Goal: Task Accomplishment & Management: Manage account settings

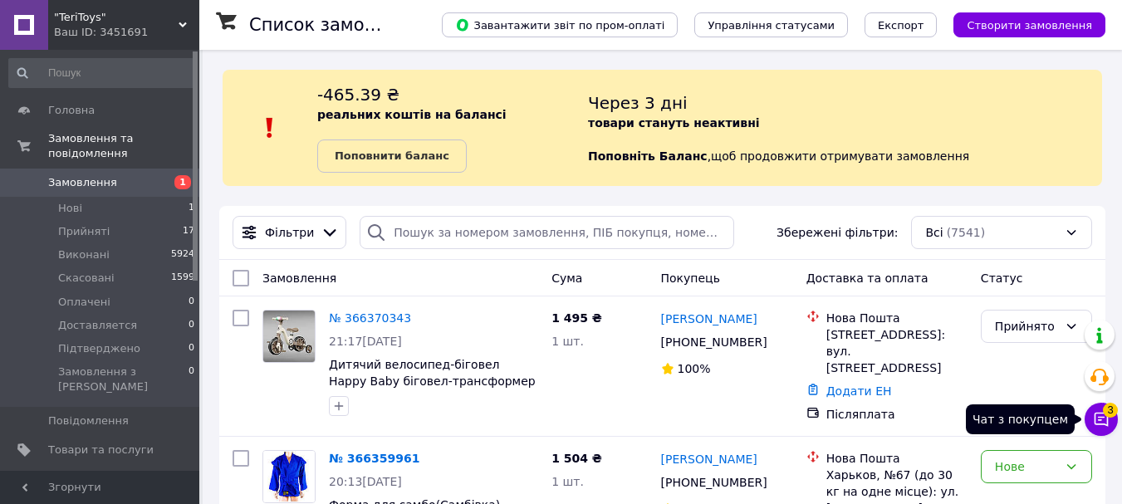
click at [1106, 418] on icon at bounding box center [1101, 419] width 17 height 17
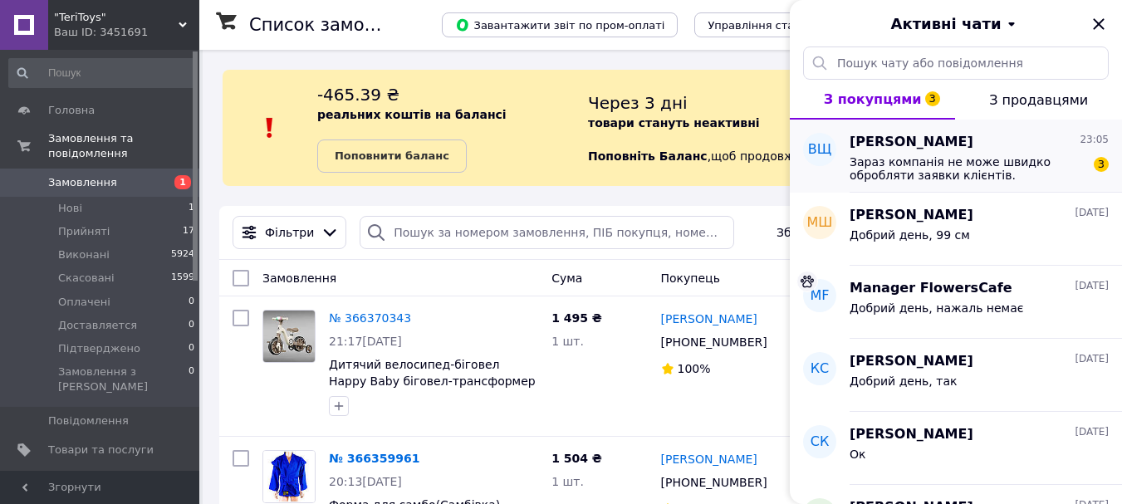
click at [996, 160] on span "Зараз компанія не може швидко обробляти заявки клієнтів. Замовлення та повідомл…" at bounding box center [967, 168] width 236 height 27
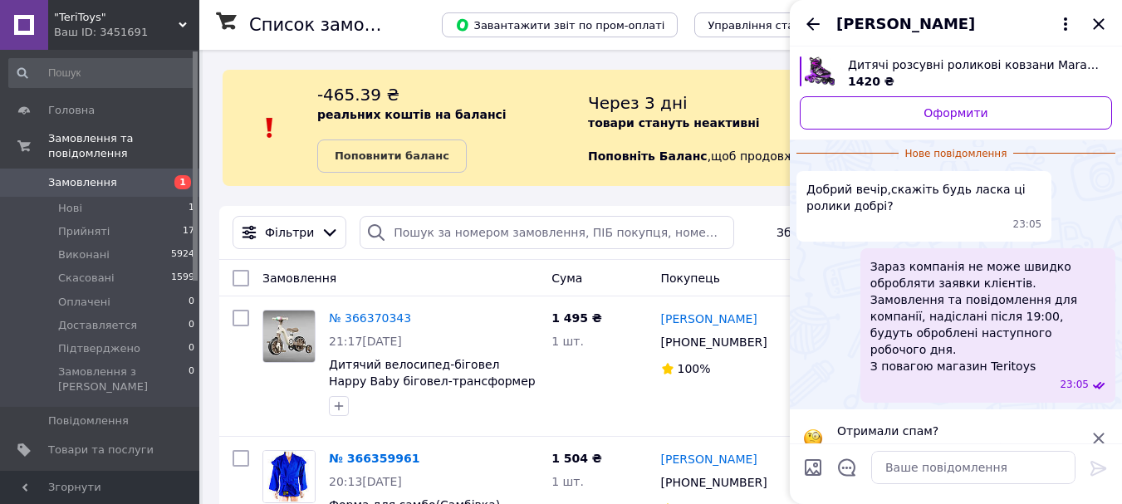
scroll to position [58, 0]
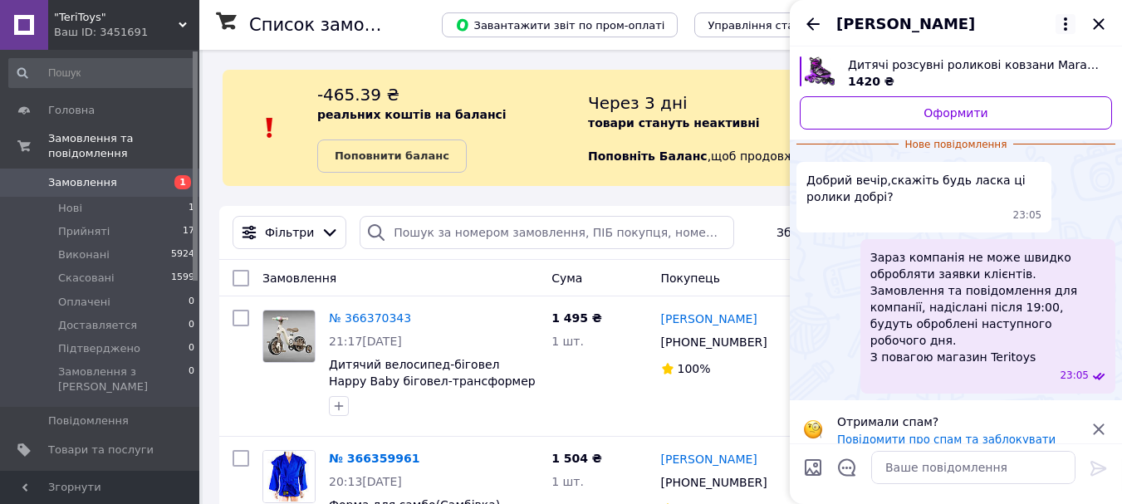
click at [1064, 19] on icon at bounding box center [1065, 24] width 20 height 20
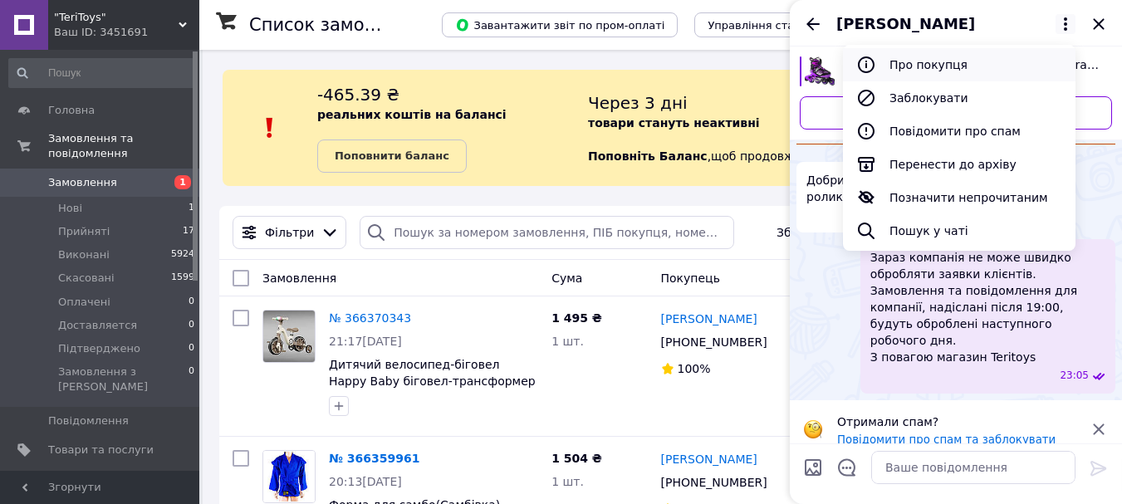
click at [947, 66] on button "Про покупця" at bounding box center [959, 64] width 232 height 33
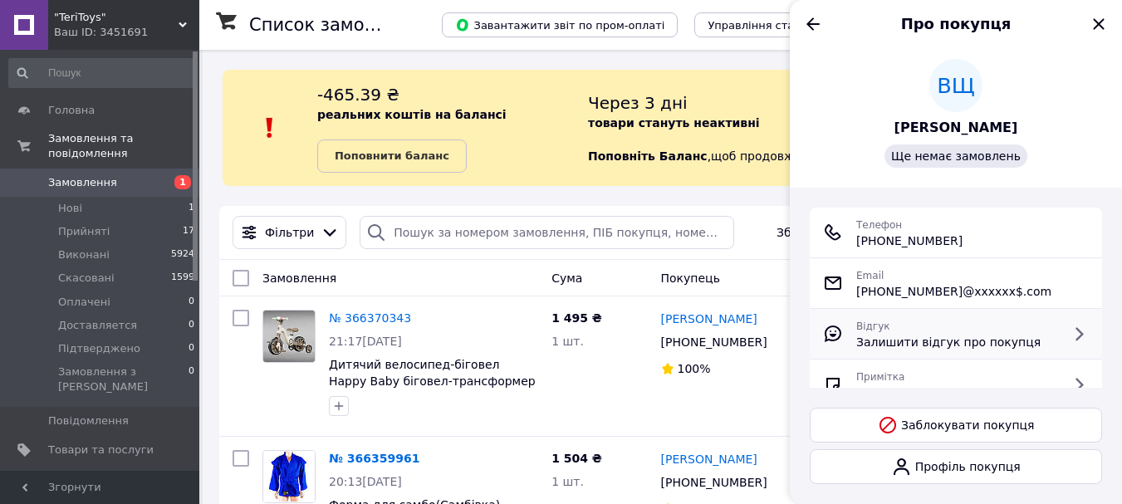
scroll to position [0, 0]
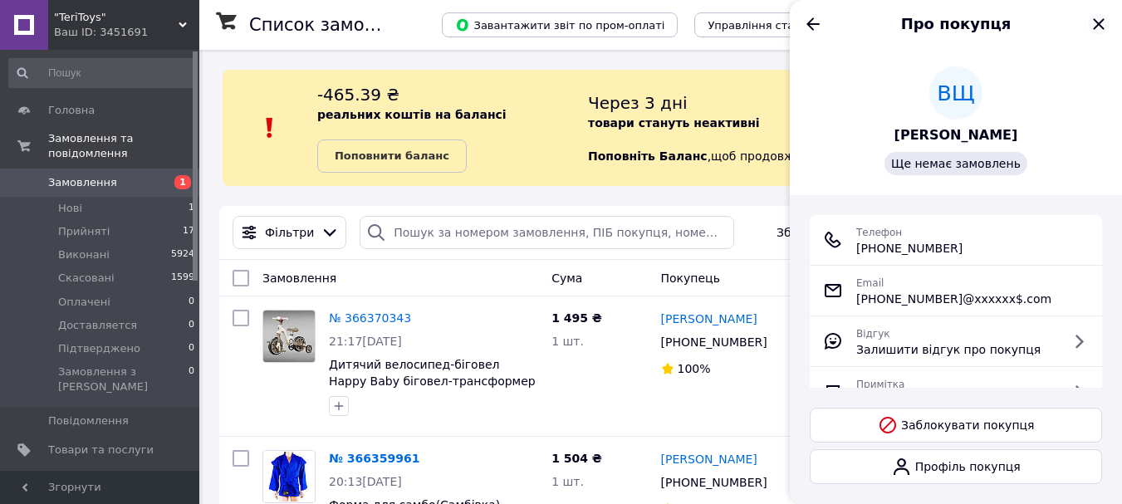
click at [1102, 19] on icon "Закрити" at bounding box center [1099, 24] width 20 height 20
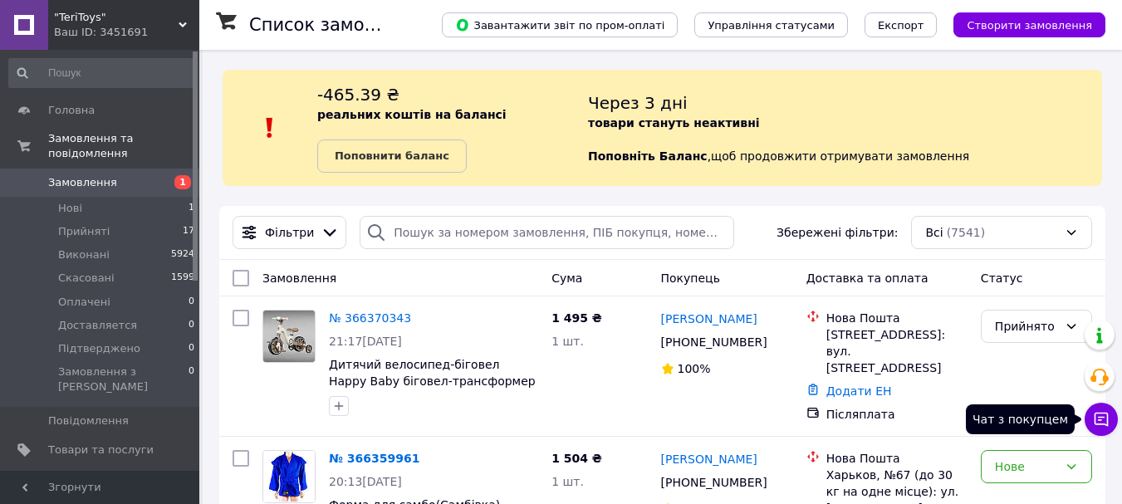
click at [1097, 412] on icon at bounding box center [1101, 419] width 17 height 17
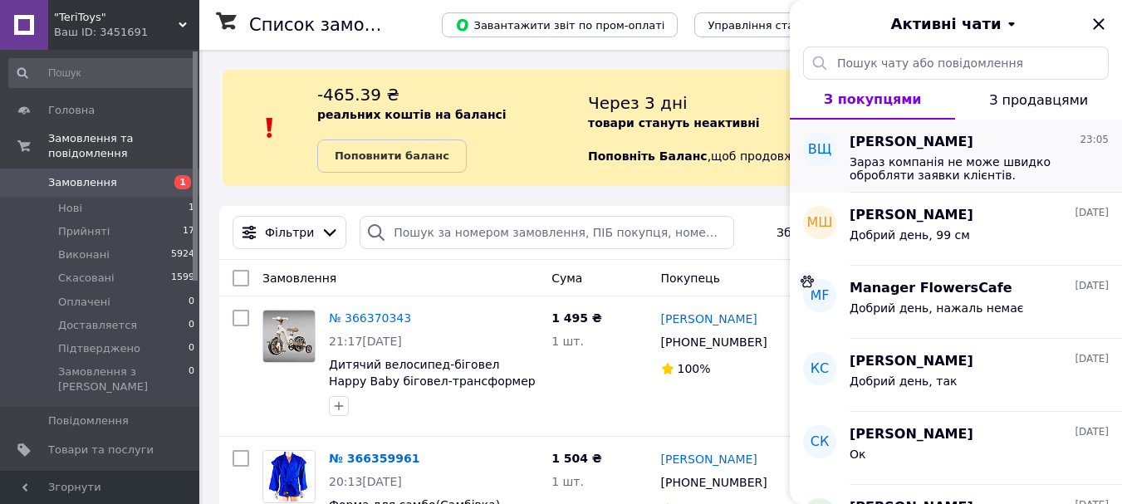
click at [979, 169] on span "Зараз компанія не може швидко обробляти заявки клієнтів. Замовлення та повідомл…" at bounding box center [967, 168] width 236 height 27
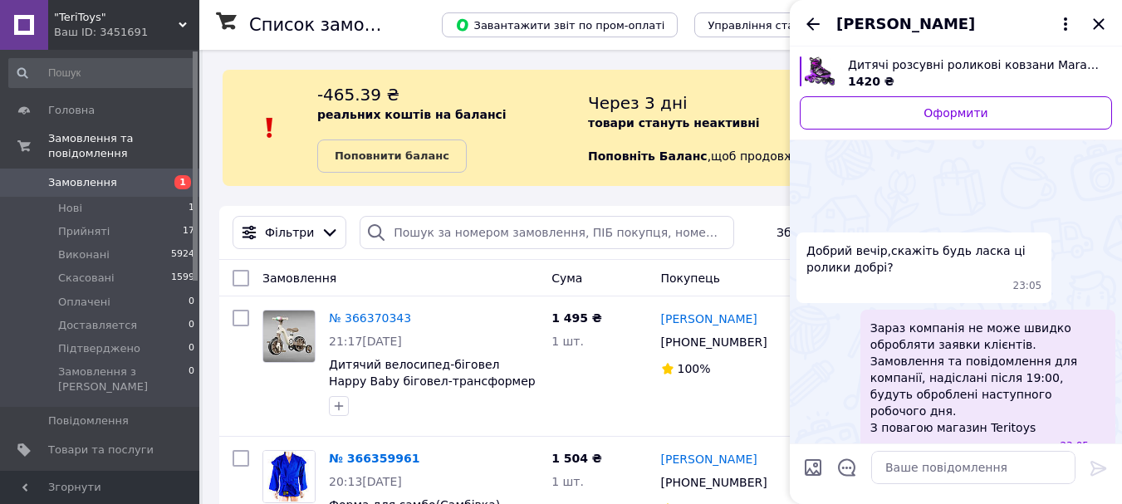
scroll to position [71, 0]
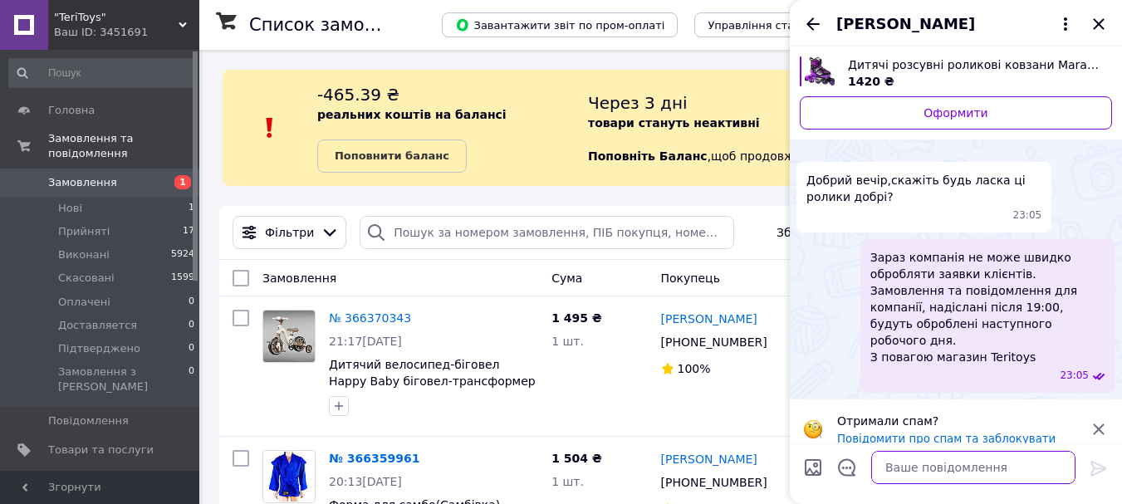
click at [967, 467] on textarea at bounding box center [973, 467] width 204 height 33
type textarea "Добрий вечір, так"
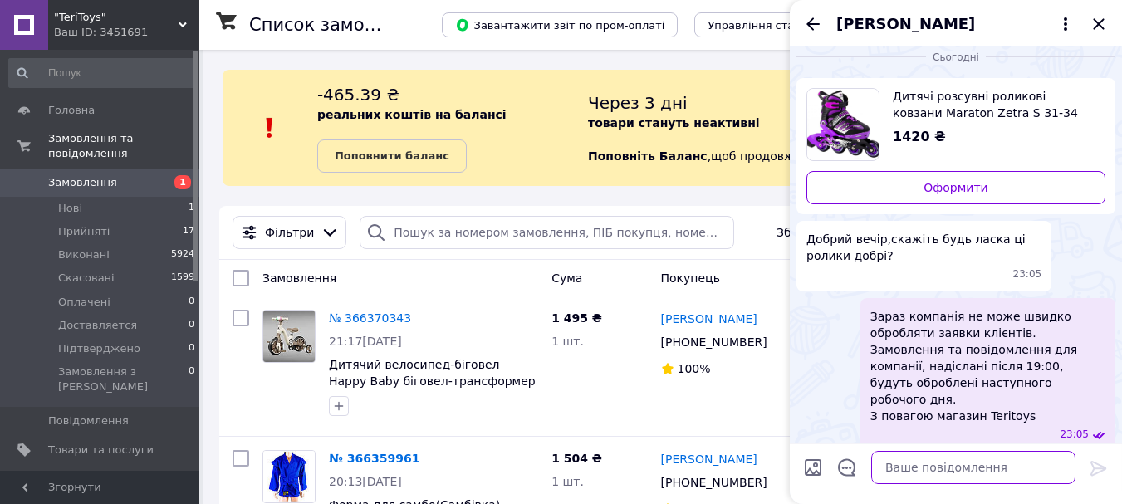
scroll to position [54, 0]
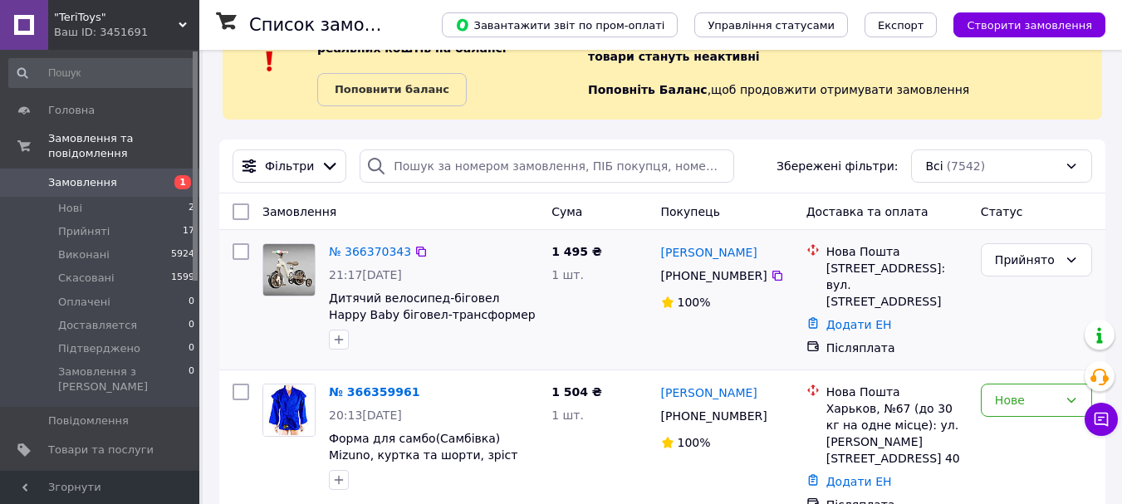
scroll to position [83, 0]
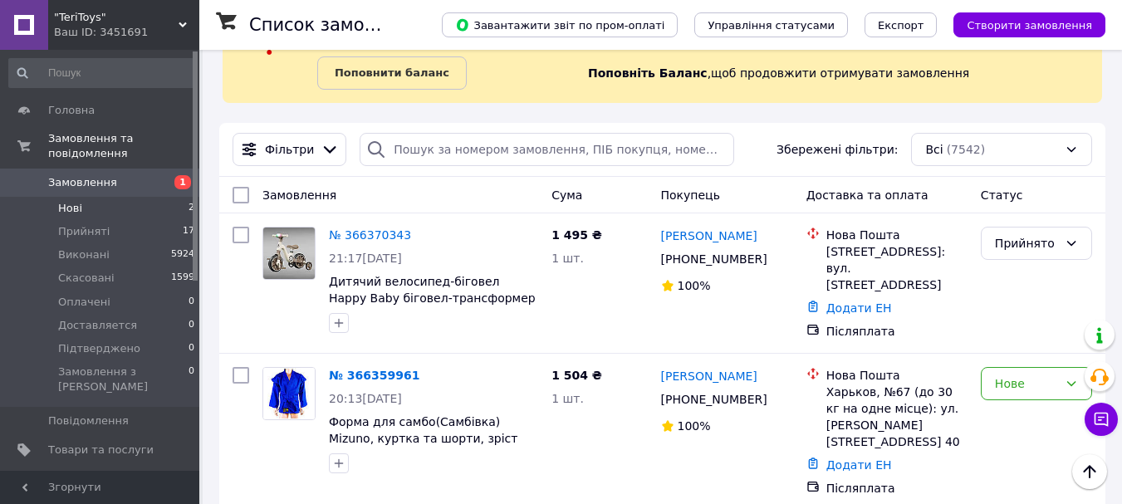
click at [126, 197] on li "Нові 2" at bounding box center [102, 208] width 204 height 23
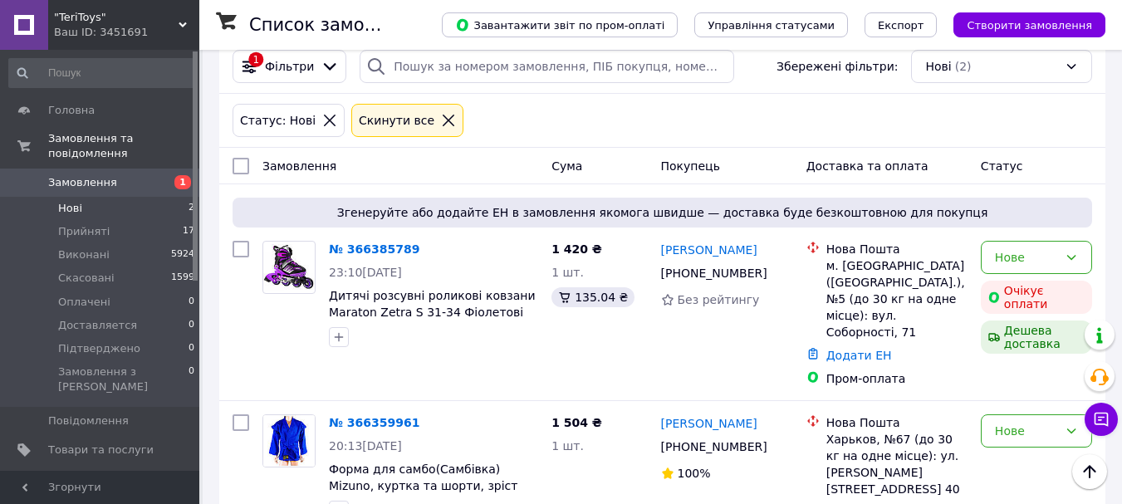
scroll to position [220, 0]
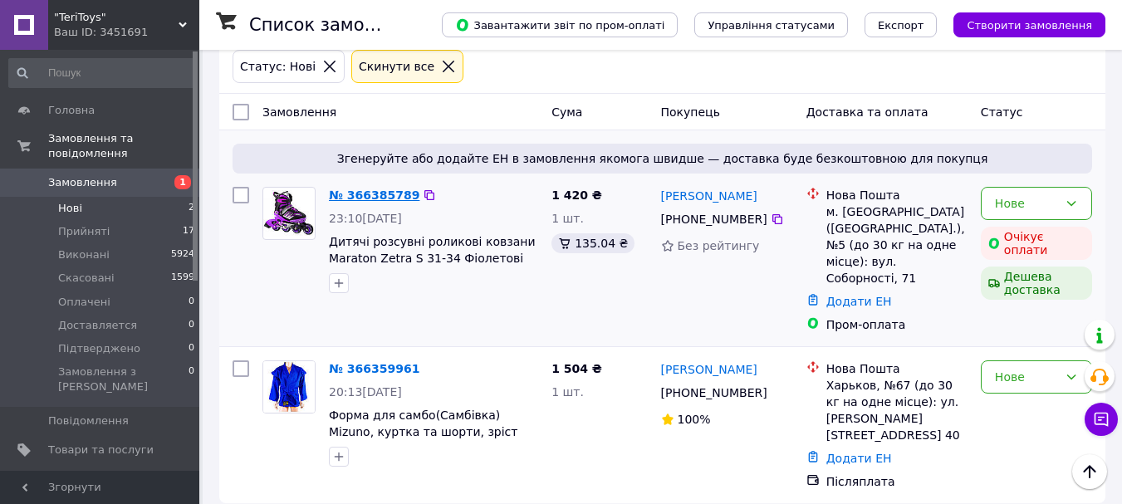
click at [365, 201] on link "№ 366385789" at bounding box center [374, 194] width 91 height 13
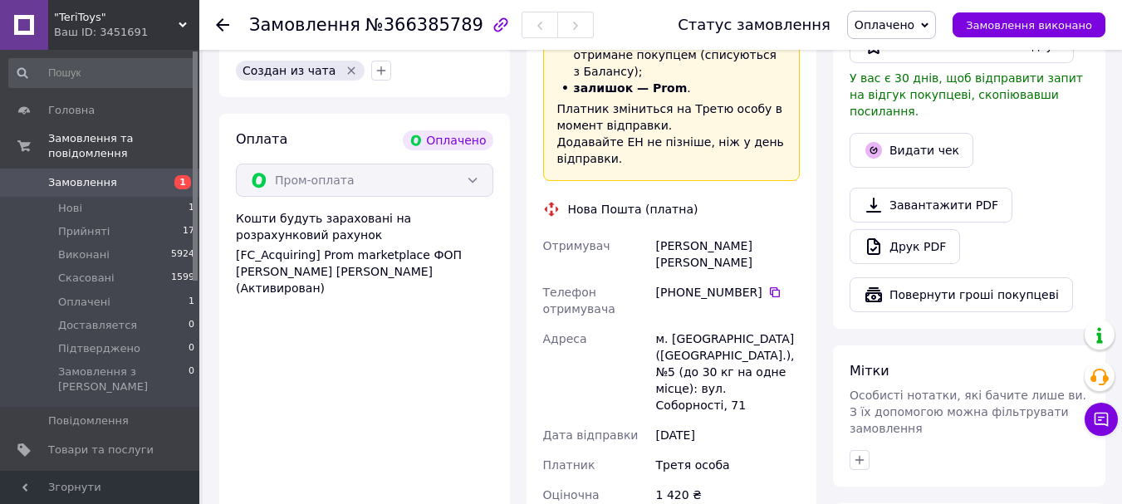
scroll to position [332, 0]
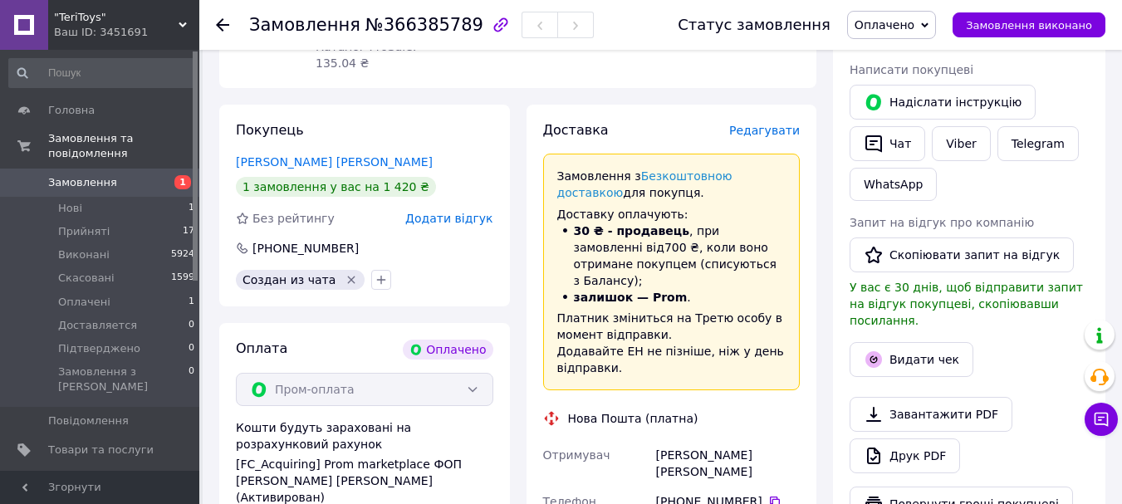
click at [914, 26] on span "Оплачено" at bounding box center [884, 24] width 60 height 13
click at [904, 55] on li "Прийнято" at bounding box center [897, 58] width 99 height 25
click at [174, 17] on span ""TeriToys"" at bounding box center [116, 17] width 125 height 15
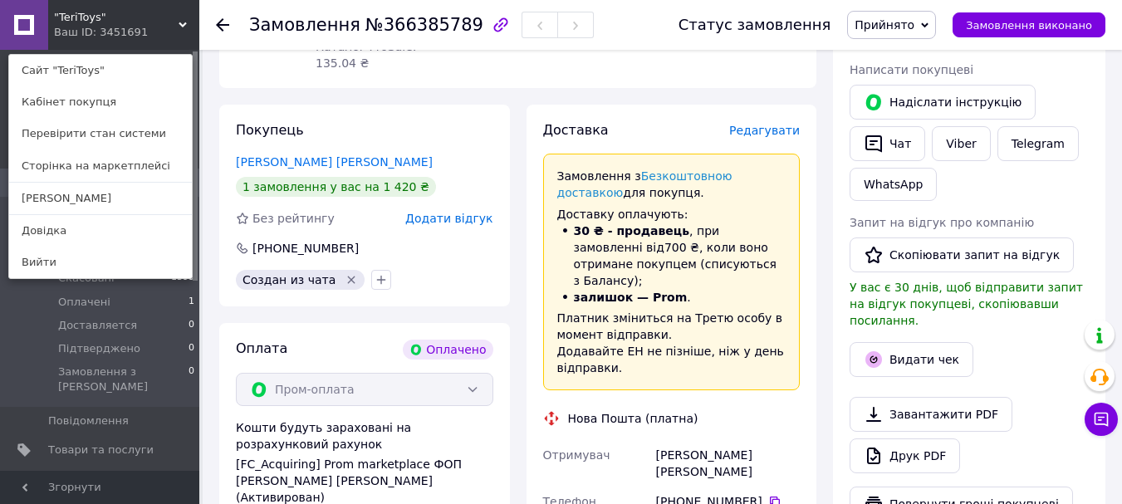
click at [162, 24] on div ""TeriToys" Ваш ID: 3451691 Сайт "TeriToys" Кабінет покупця Перевірити стан сист…" at bounding box center [99, 25] width 199 height 50
